Goal: Task Accomplishment & Management: Complete application form

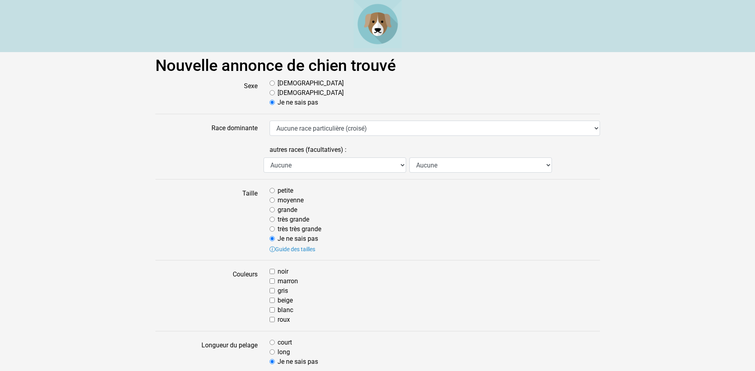
click at [275, 85] on input "Mâle" at bounding box center [272, 83] width 5 height 5
radio input "true"
click at [272, 191] on input "petite" at bounding box center [272, 190] width 5 height 5
radio input "true"
click at [273, 272] on input "noir" at bounding box center [272, 271] width 5 height 5
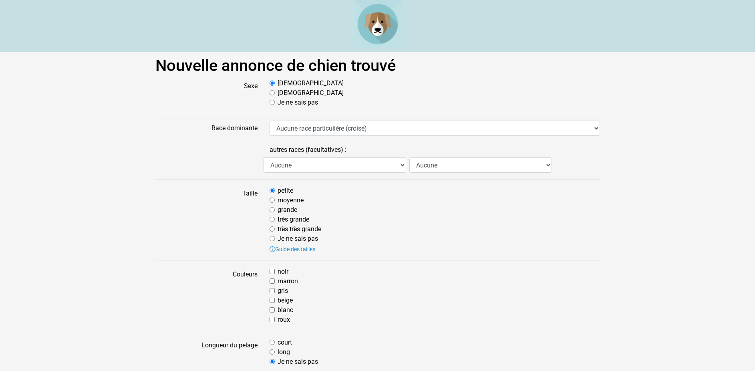
checkbox input "true"
click at [275, 310] on input "blanc" at bounding box center [272, 309] width 5 height 5
checkbox input "true"
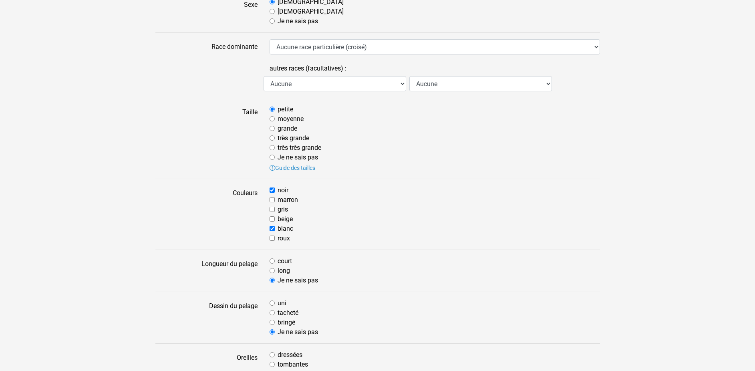
scroll to position [82, 0]
click at [272, 261] on input "court" at bounding box center [272, 260] width 5 height 5
radio input "true"
click at [273, 311] on input "tacheté" at bounding box center [272, 312] width 5 height 5
radio input "true"
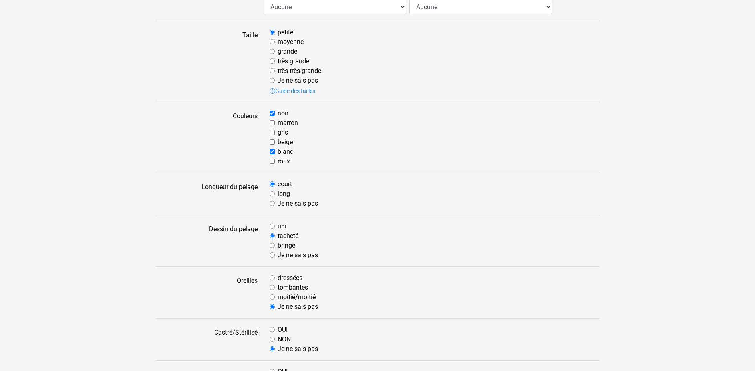
scroll to position [204, 0]
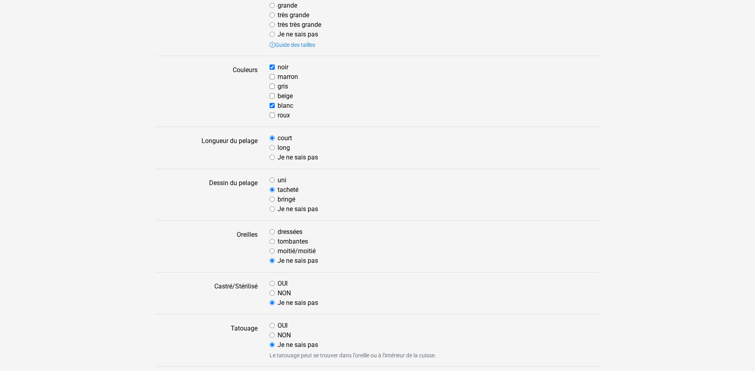
click at [273, 251] on input "moitié/moitié" at bounding box center [272, 250] width 5 height 5
radio input "true"
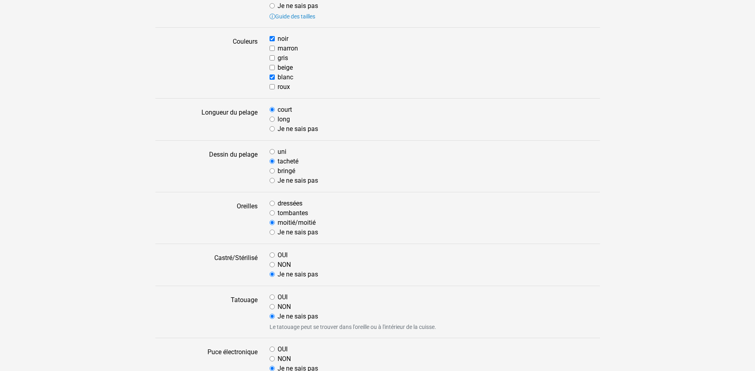
scroll to position [245, 0]
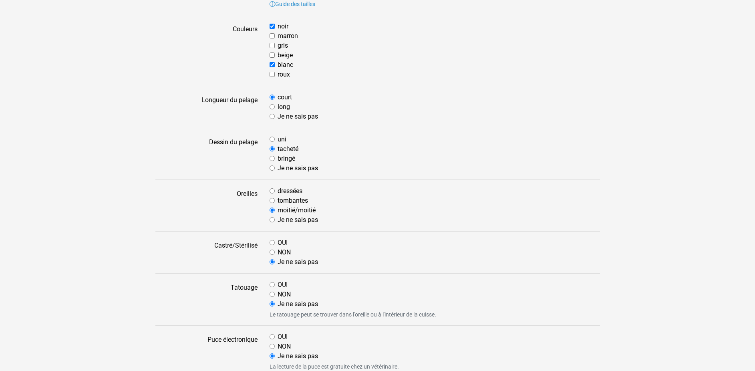
click at [272, 295] on input "NON" at bounding box center [272, 294] width 5 height 5
radio input "true"
click at [272, 338] on input "OUI" at bounding box center [272, 336] width 5 height 5
radio input "true"
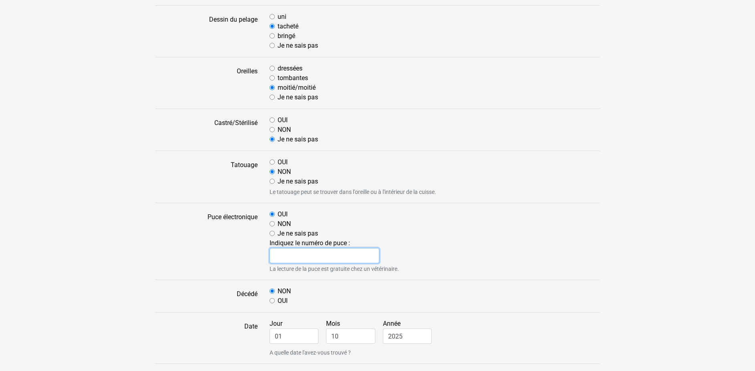
click at [284, 253] on input "text" at bounding box center [325, 255] width 110 height 15
type input "250269811665623"
drag, startPoint x: 283, startPoint y: 335, endPoint x: 205, endPoint y: 338, distance: 77.8
click at [270, 338] on input "01" at bounding box center [294, 335] width 49 height 15
type input "27"
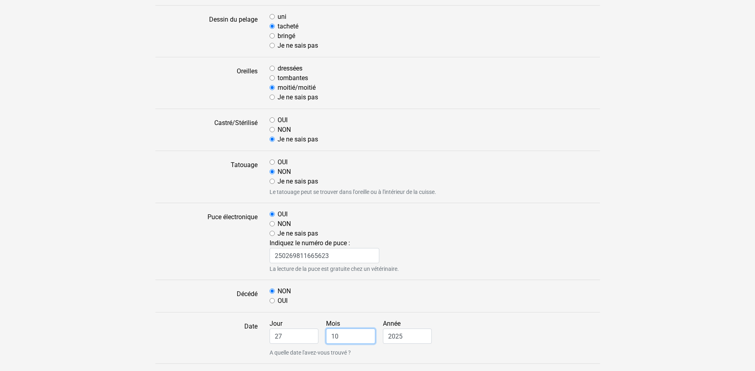
drag, startPoint x: 346, startPoint y: 336, endPoint x: 307, endPoint y: 337, distance: 38.5
click at [326, 337] on input "10" at bounding box center [350, 335] width 49 height 15
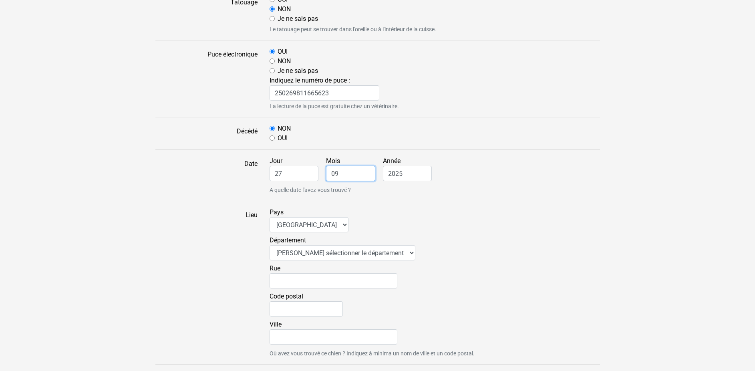
scroll to position [531, 0]
type input "09"
click at [270, 244] on select "Veuillez sélectionner le département 01 - Ain 02 - Aisne 03 - Allier 04 - Alpes…" at bounding box center [343, 251] width 146 height 15
select select "86"
click option "86 - Vienne" at bounding box center [0, 0] width 0 height 0
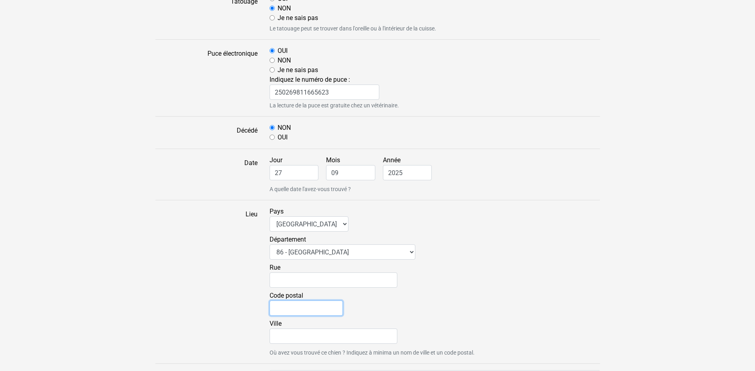
click at [278, 306] on input "Code postal" at bounding box center [306, 307] width 73 height 15
type input "86160"
click at [278, 336] on input "Ville" at bounding box center [334, 335] width 128 height 15
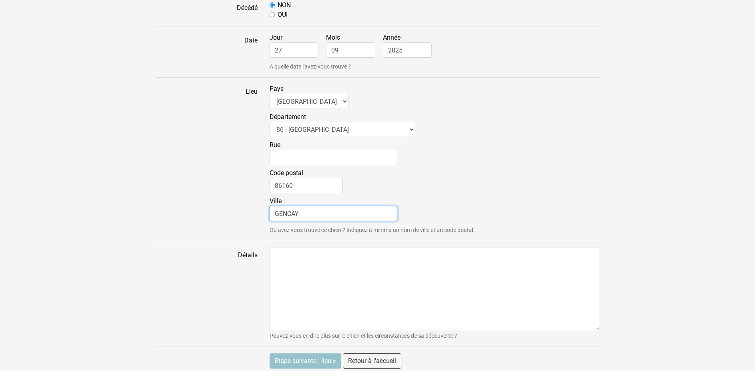
scroll to position [658, 0]
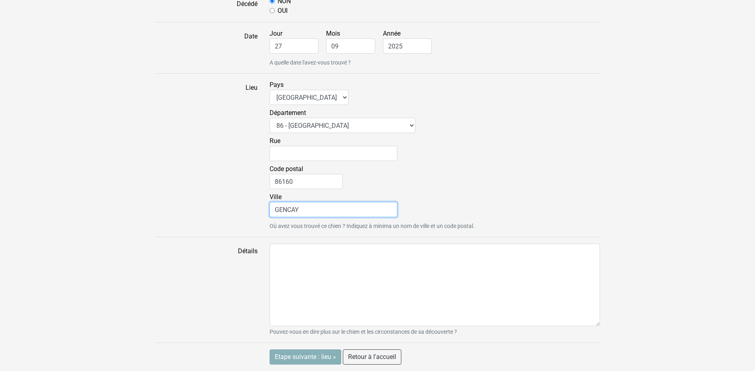
type input "GENCAY"
click at [313, 357] on input "Etape suivante : lieu »" at bounding box center [306, 356] width 72 height 15
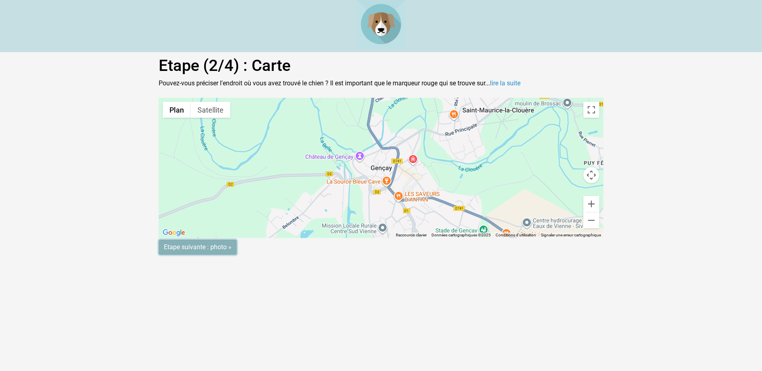
click at [195, 247] on input "Etape suivante : photo »" at bounding box center [198, 247] width 78 height 15
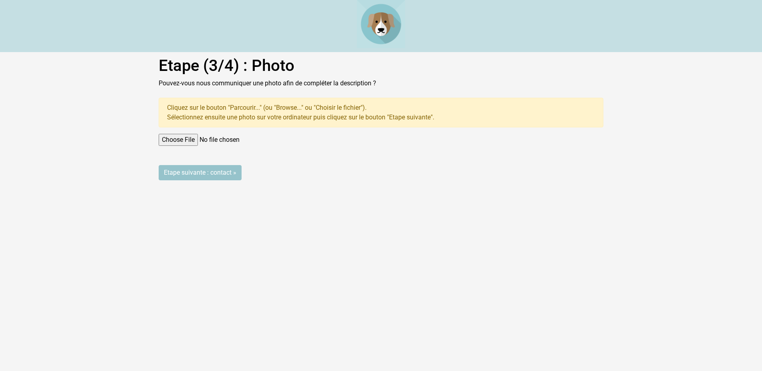
click at [175, 139] on input "file" at bounding box center [381, 140] width 445 height 12
type input "C:\fakepath\1776918144528984341.jpg"
click at [187, 171] on input "Etape suivante : contact »" at bounding box center [200, 172] width 83 height 15
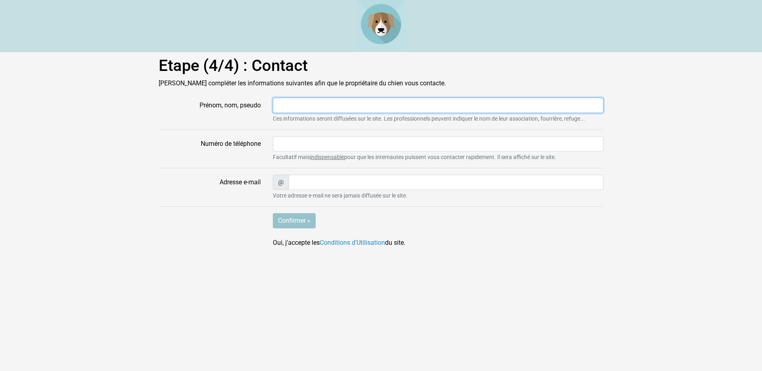
click at [284, 105] on input "Prénom, nom, pseudo" at bounding box center [438, 105] width 330 height 15
type input "VER"
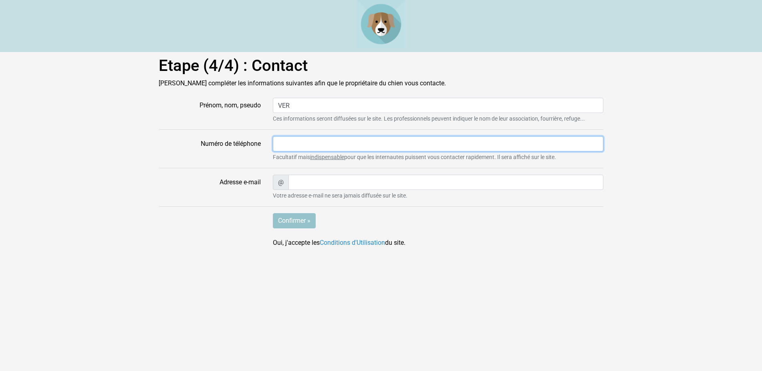
click at [283, 145] on input "Numéro de téléphone" at bounding box center [438, 143] width 330 height 15
type input "0549293801"
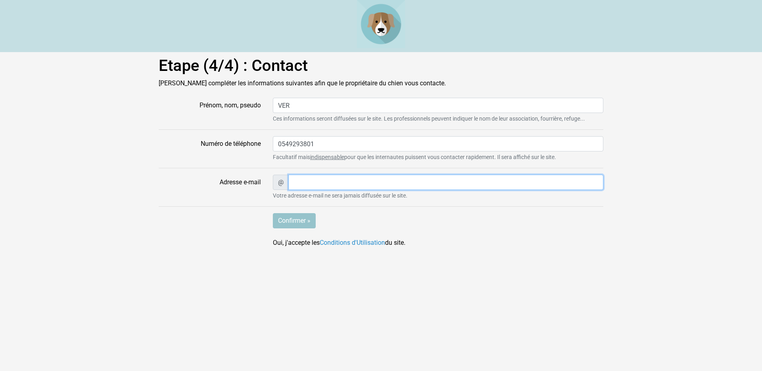
type input "angouraud@wanadoo.fr"
click at [291, 218] on input "Confirmer »" at bounding box center [294, 220] width 43 height 15
